Goal: Transaction & Acquisition: Purchase product/service

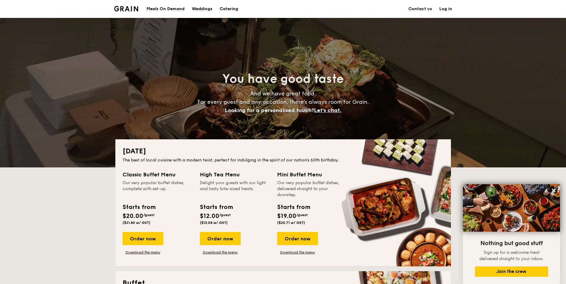
click at [172, 10] on div "Meals On Demand" at bounding box center [165, 9] width 38 height 18
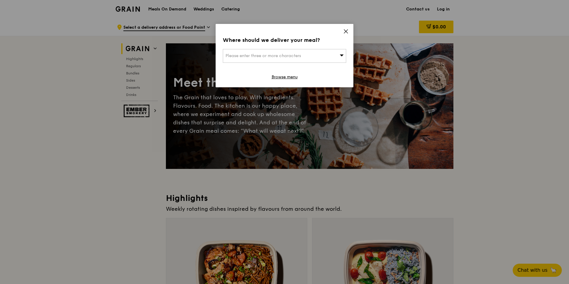
click at [310, 55] on div "Please enter three or more characters" at bounding box center [284, 56] width 123 height 14
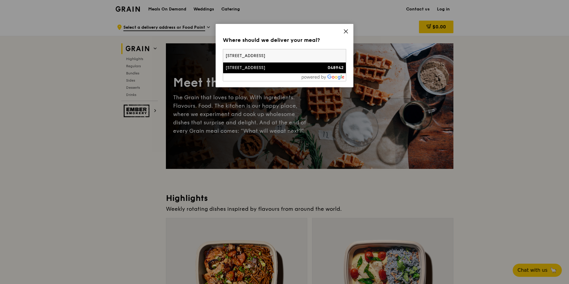
type input "63 market street"
click at [282, 68] on div "63 Market Street" at bounding box center [269, 68] width 89 height 6
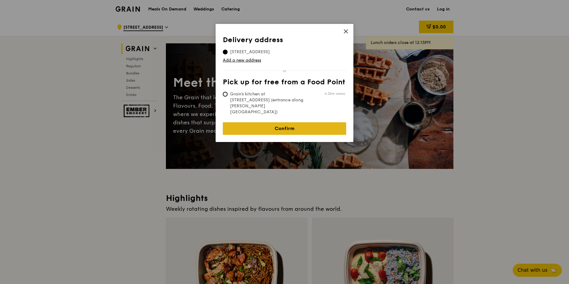
click at [282, 122] on link "Confirm" at bounding box center [284, 128] width 123 height 13
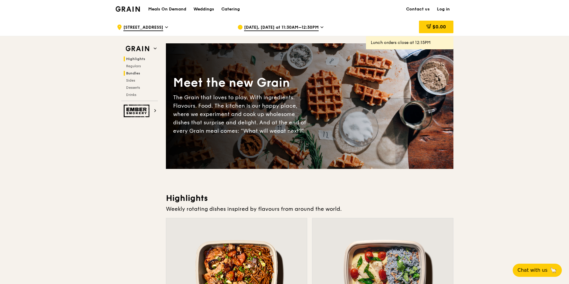
click at [131, 74] on span "Bundles" at bounding box center [133, 73] width 14 height 4
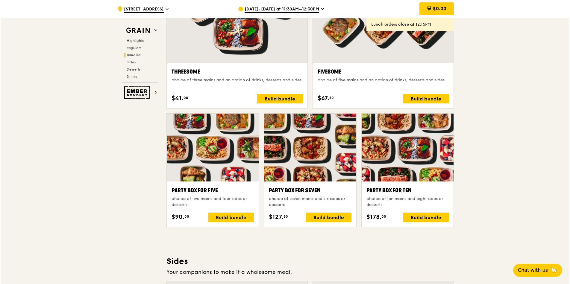
scroll to position [1108, 0]
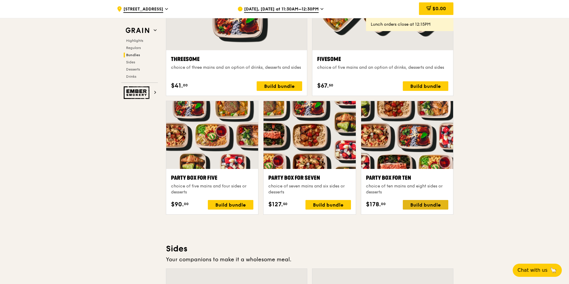
click at [426, 207] on div "Build bundle" at bounding box center [426, 205] width 46 height 10
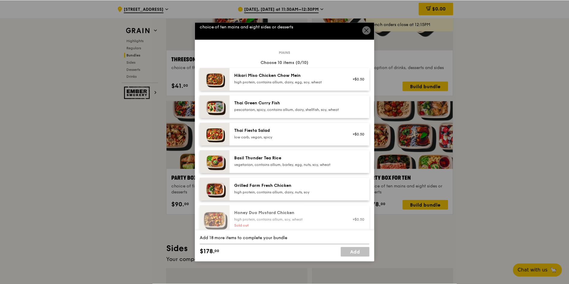
scroll to position [0, 0]
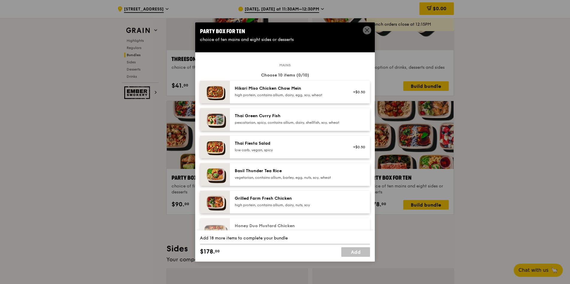
click at [365, 31] on icon at bounding box center [366, 30] width 5 height 5
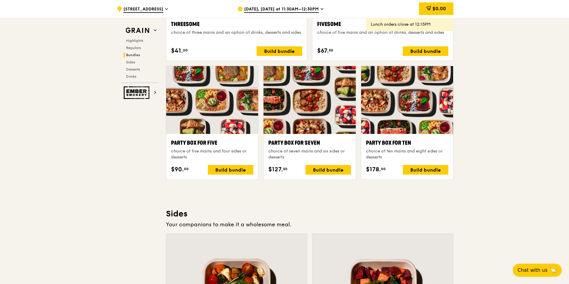
scroll to position [1144, 0]
